Goal: Information Seeking & Learning: Learn about a topic

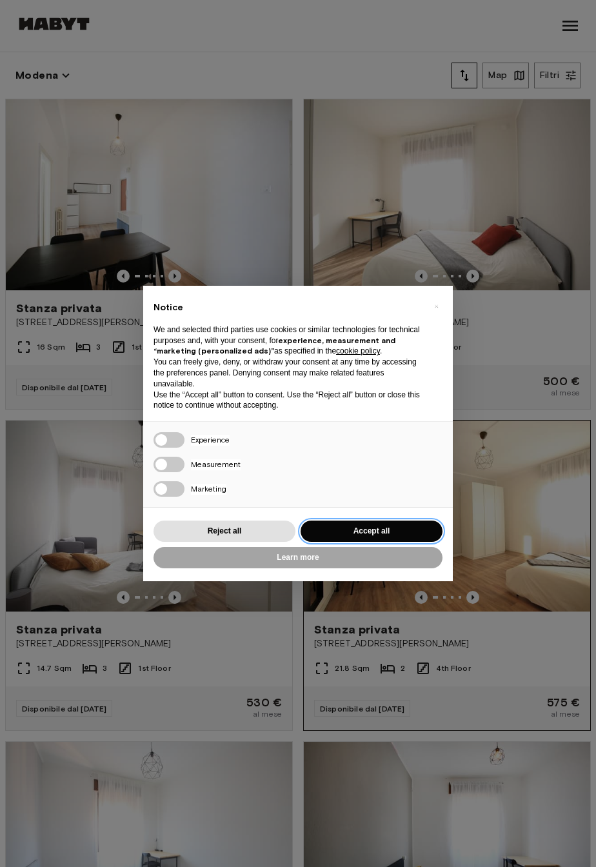
click at [364, 522] on button "Accept all" at bounding box center [372, 531] width 142 height 21
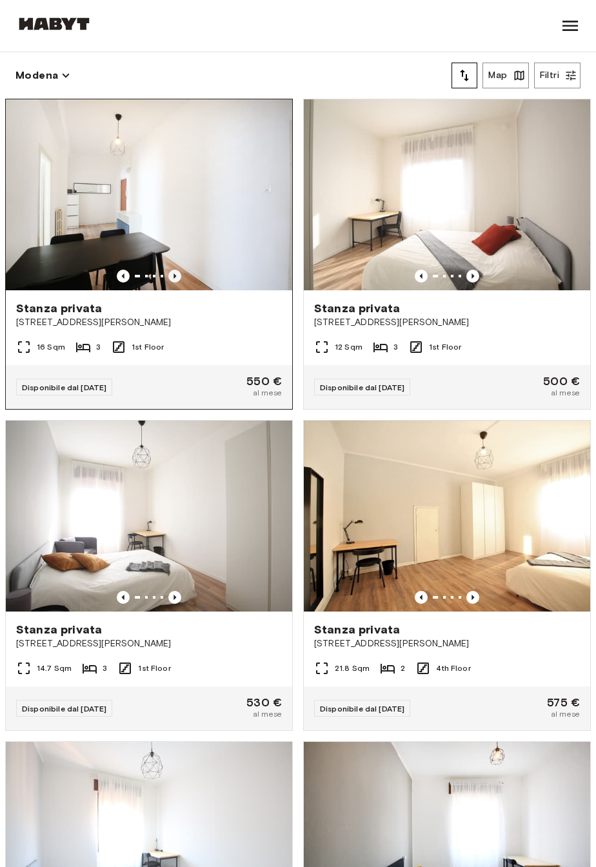
click at [172, 279] on icon "Previous image" at bounding box center [174, 276] width 13 height 13
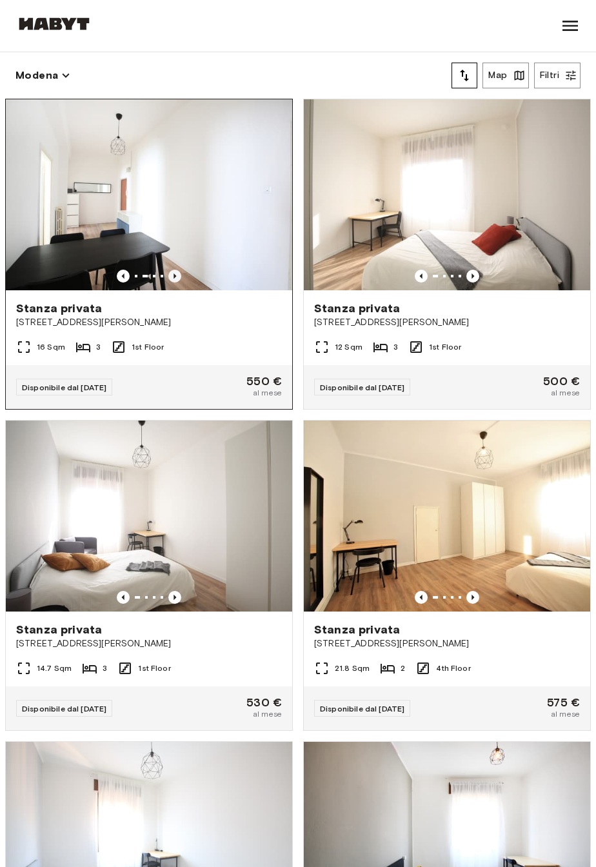
click at [172, 276] on icon "Previous image" at bounding box center [174, 276] width 13 height 13
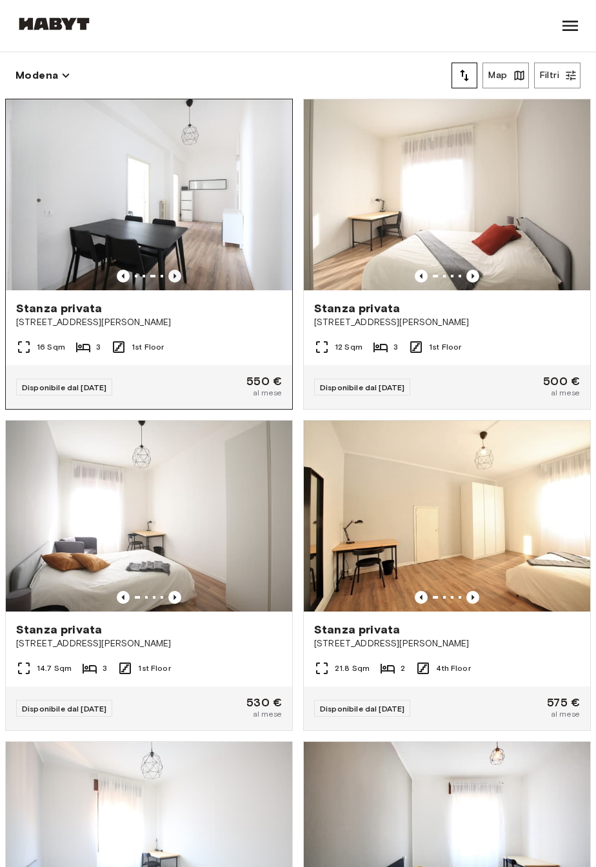
click at [174, 276] on icon "Previous image" at bounding box center [175, 276] width 3 height 5
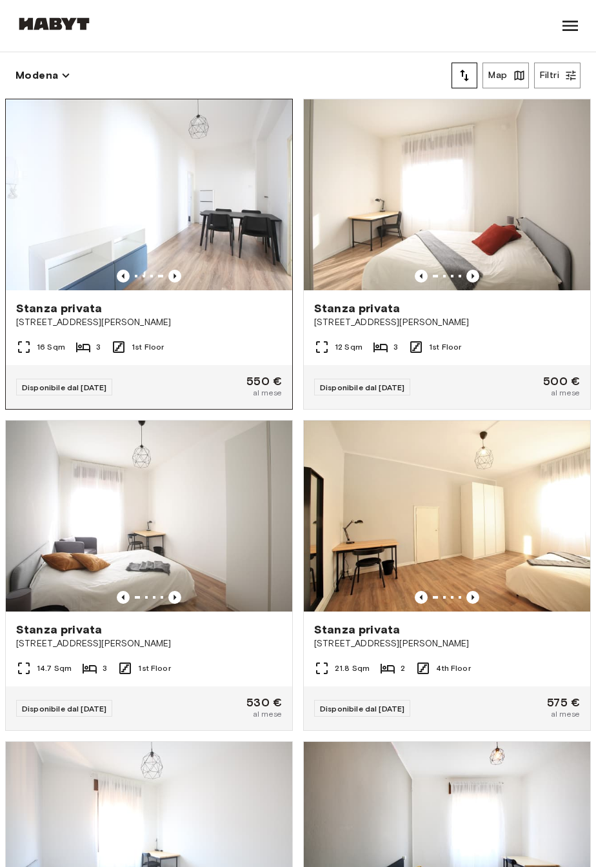
click at [173, 275] on icon "Previous image" at bounding box center [174, 276] width 13 height 13
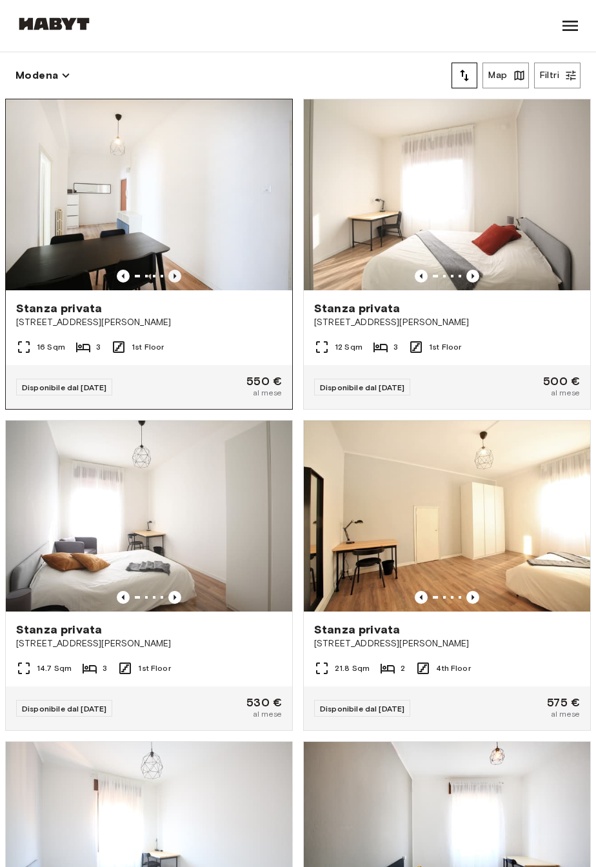
click at [175, 274] on icon "Previous image" at bounding box center [174, 276] width 13 height 13
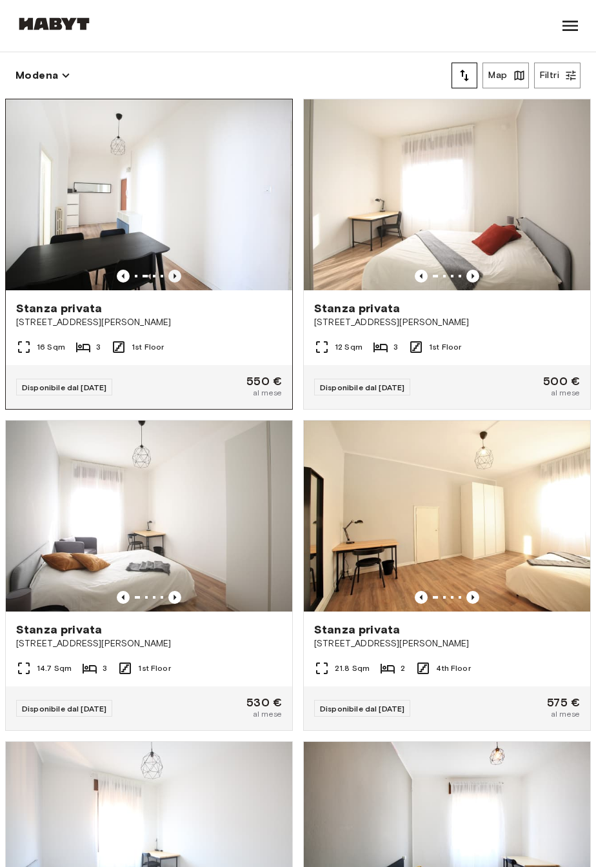
click at [175, 272] on icon "Previous image" at bounding box center [174, 276] width 13 height 13
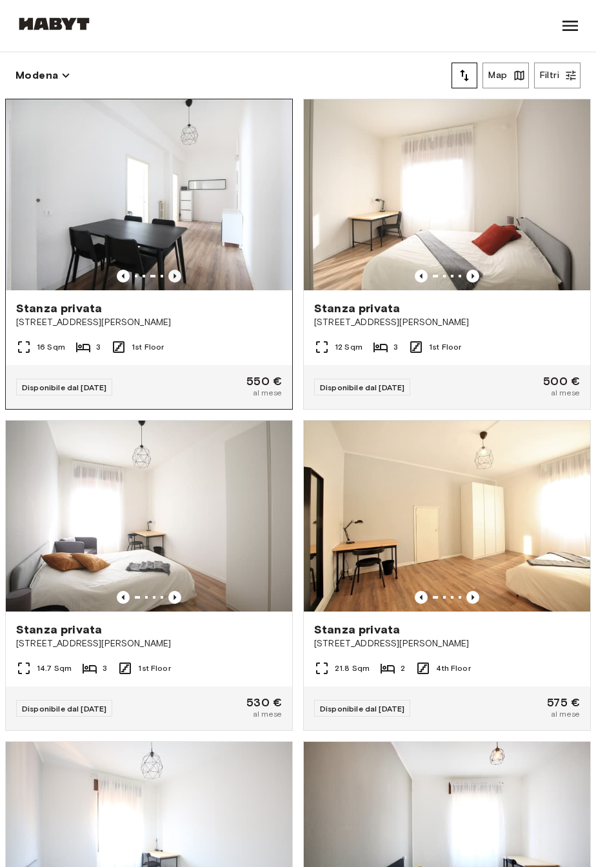
click at [175, 274] on icon "Previous image" at bounding box center [174, 276] width 13 height 13
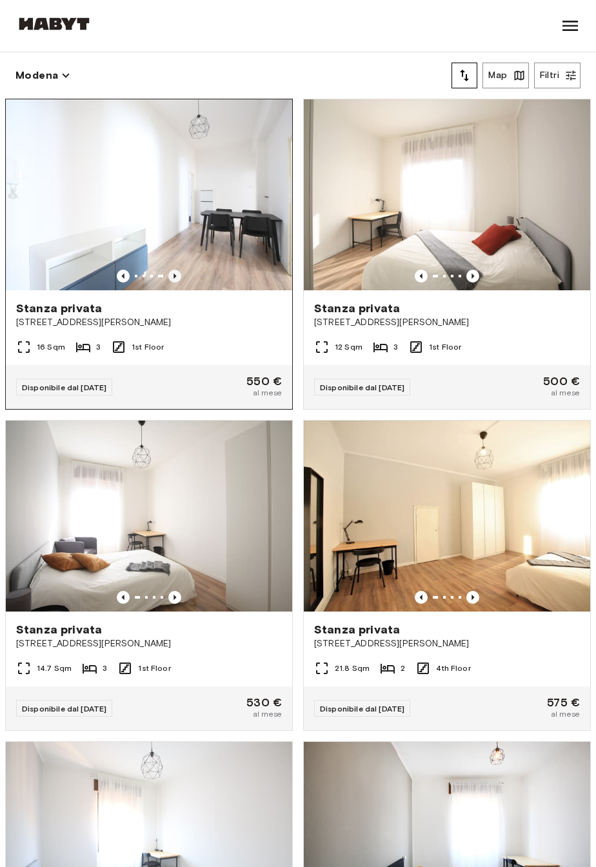
click at [175, 274] on icon "Previous image" at bounding box center [174, 276] width 13 height 13
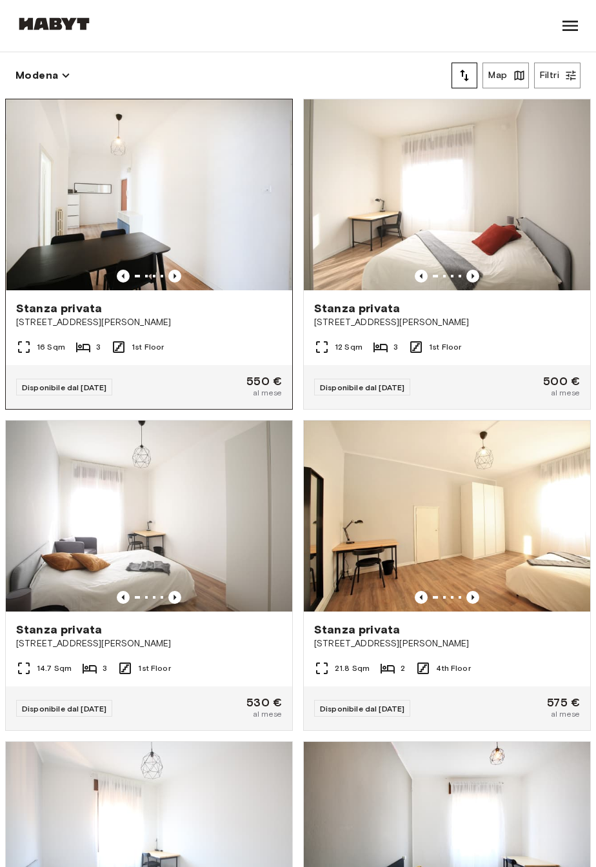
click at [174, 275] on icon "Previous image" at bounding box center [175, 276] width 3 height 5
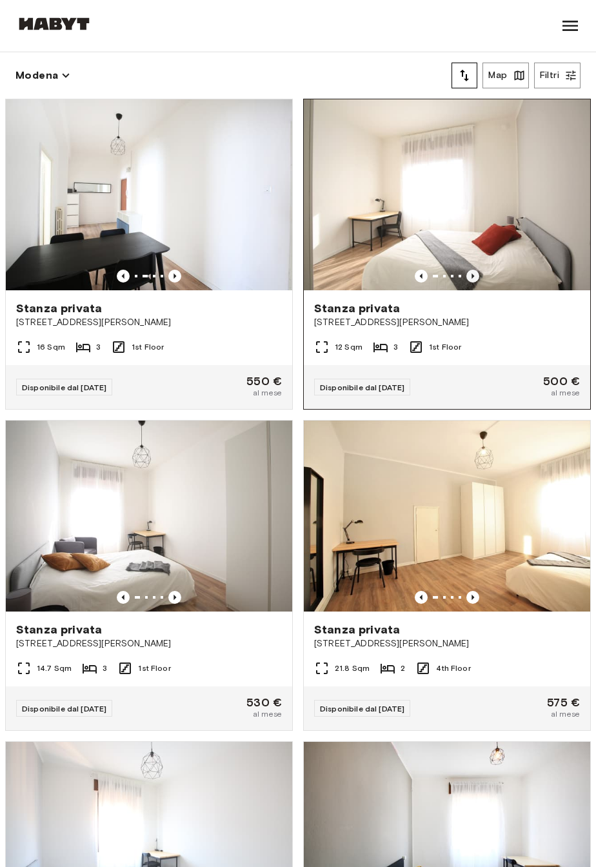
click at [475, 272] on icon "Previous image" at bounding box center [472, 276] width 13 height 13
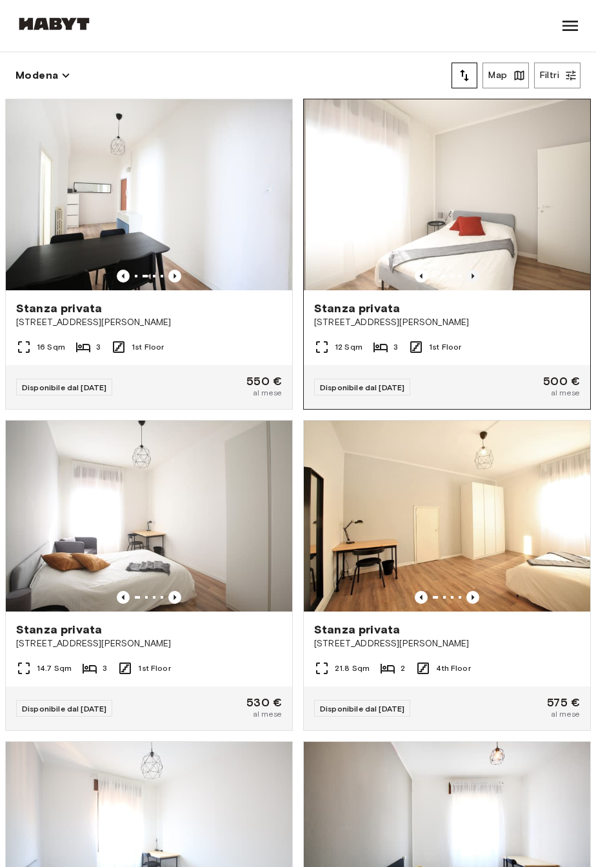
click at [469, 274] on icon "Previous image" at bounding box center [472, 276] width 13 height 13
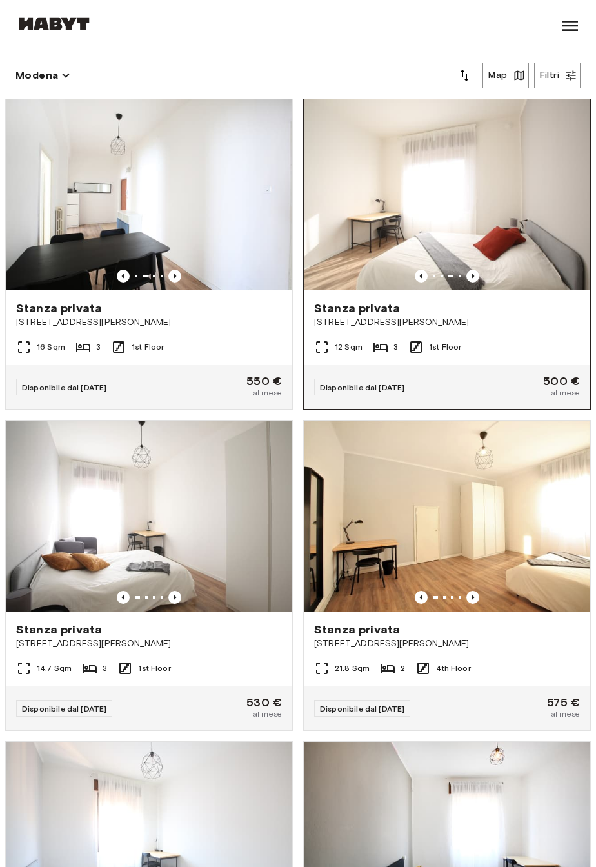
click at [473, 274] on icon "Previous image" at bounding box center [472, 276] width 13 height 13
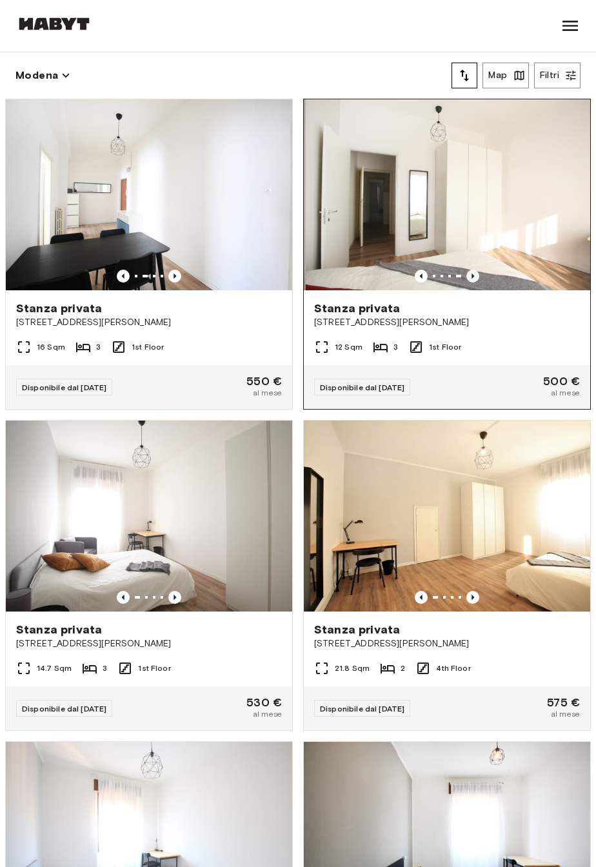
click at [471, 275] on icon "Previous image" at bounding box center [472, 276] width 13 height 13
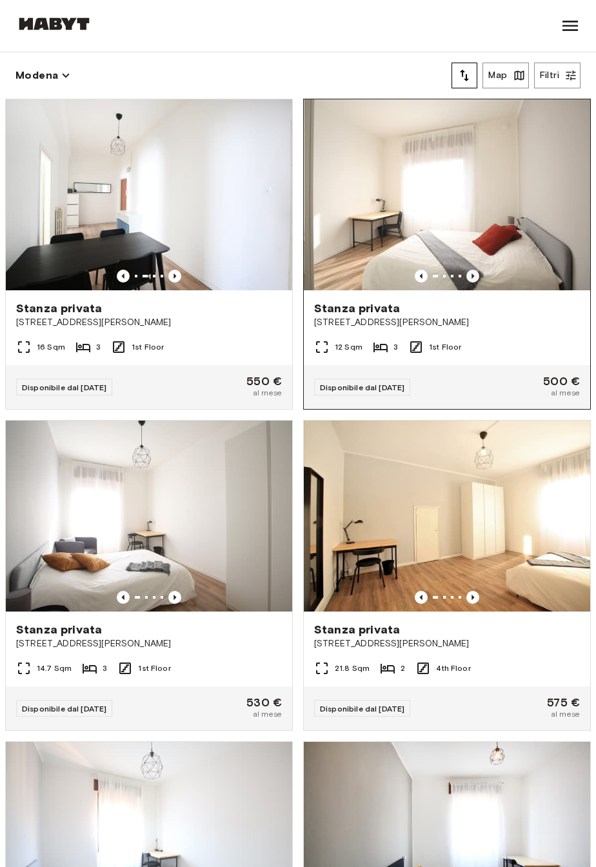
click at [472, 277] on icon "Previous image" at bounding box center [472, 276] width 13 height 13
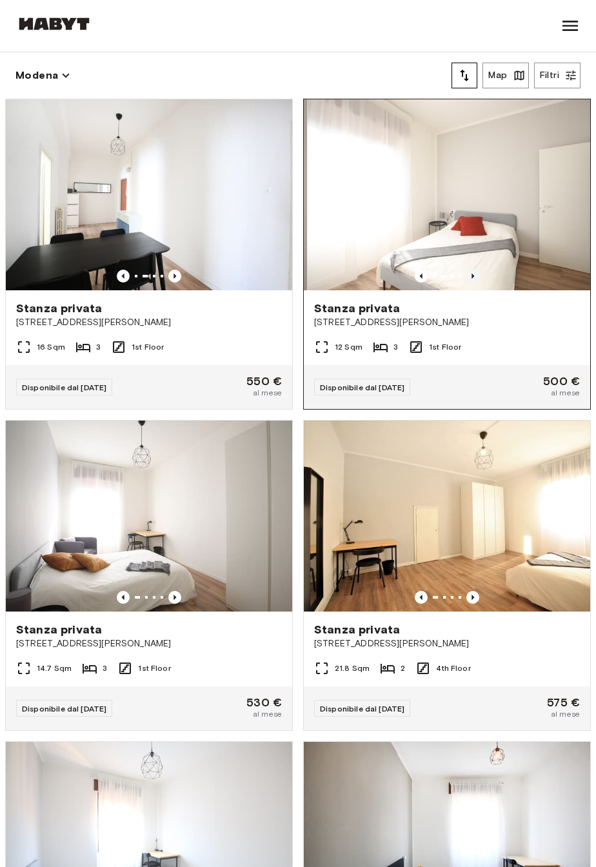
click at [468, 277] on icon "Previous image" at bounding box center [472, 276] width 13 height 13
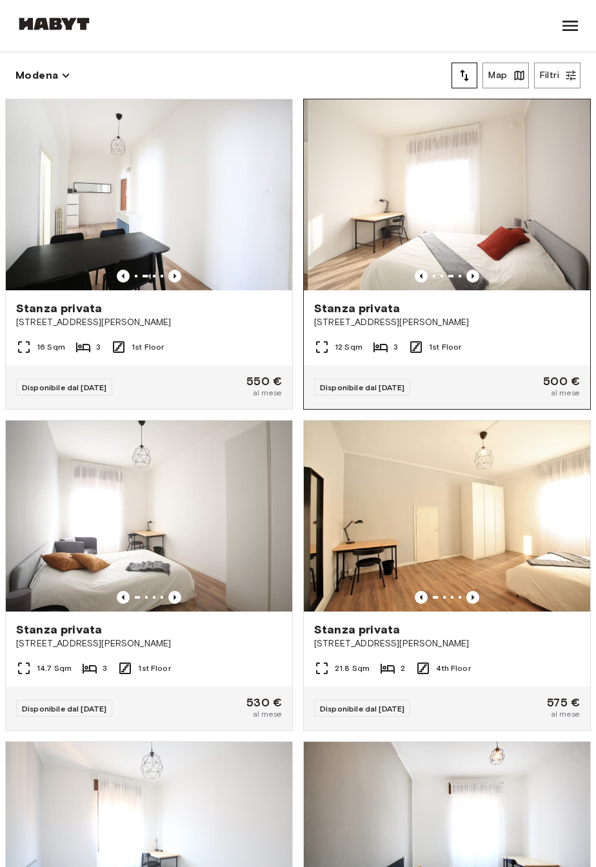
click at [466, 274] on icon "Previous image" at bounding box center [472, 276] width 13 height 13
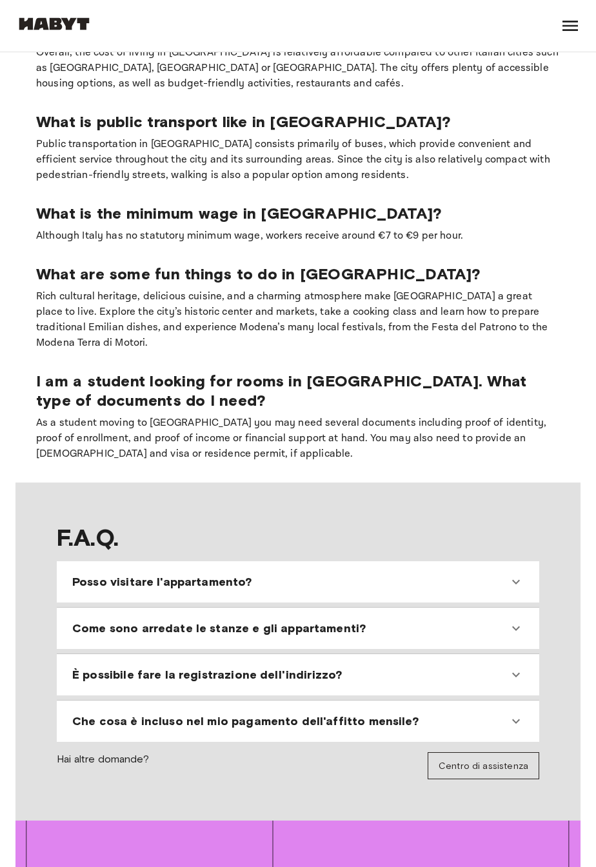
scroll to position [1428, 0]
